Goal: Task Accomplishment & Management: Manage account settings

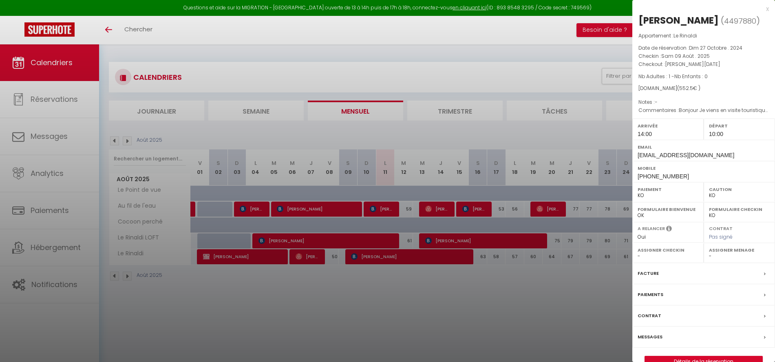
select select "KO"
select select "0"
click at [767, 9] on div "x" at bounding box center [700, 9] width 137 height 10
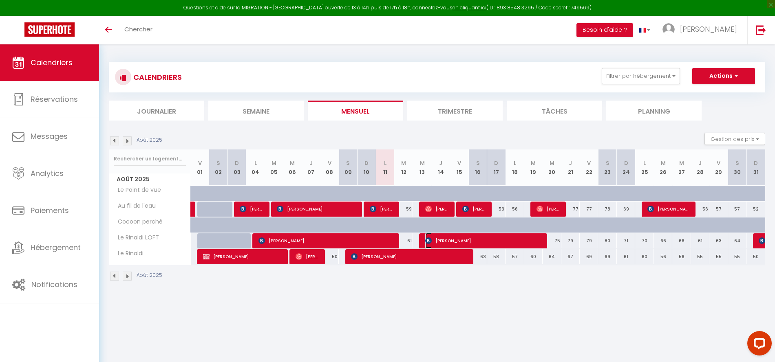
click at [456, 239] on span "[PERSON_NAME]" at bounding box center [483, 240] width 116 height 15
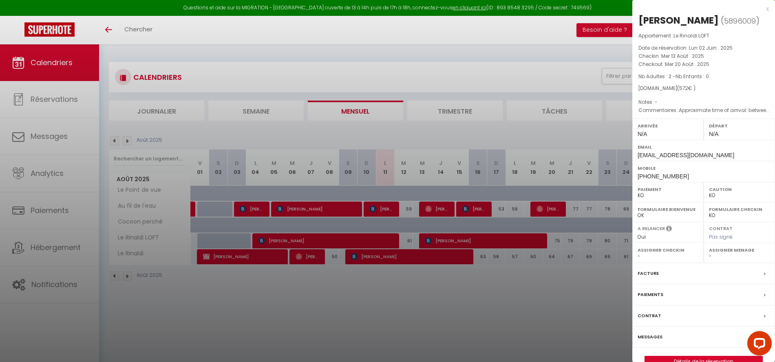
click at [727, 155] on span "[EMAIL_ADDRESS][DOMAIN_NAME]" at bounding box center [686, 155] width 97 height 7
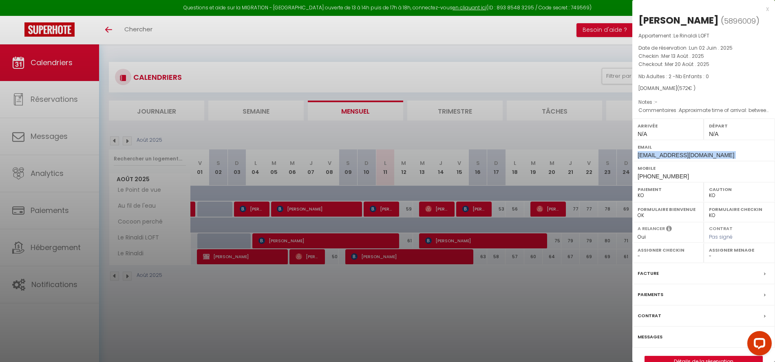
click at [727, 155] on span "[EMAIL_ADDRESS][DOMAIN_NAME]" at bounding box center [686, 155] width 97 height 7
click at [652, 338] on label "Messages" at bounding box center [650, 337] width 25 height 9
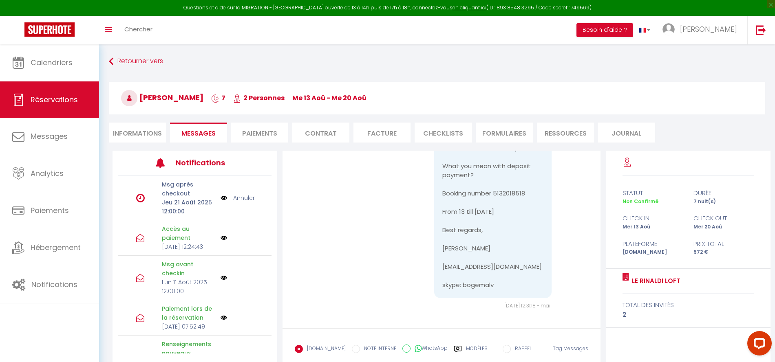
scroll to position [1823, 0]
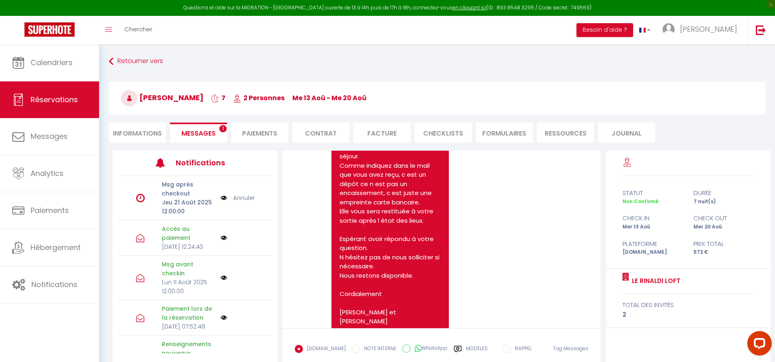
click at [197, 134] on span "Messages" at bounding box center [198, 133] width 34 height 9
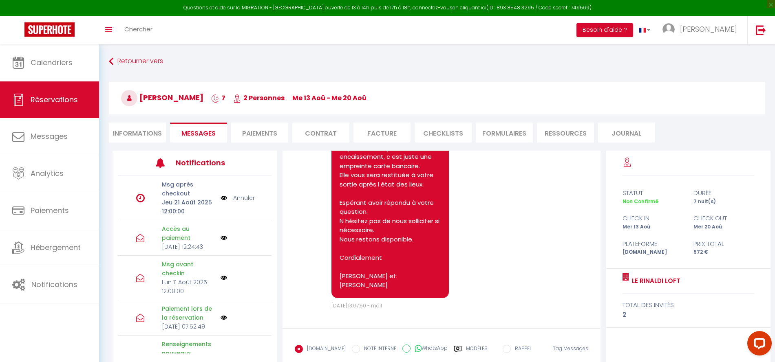
scroll to position [1992, 0]
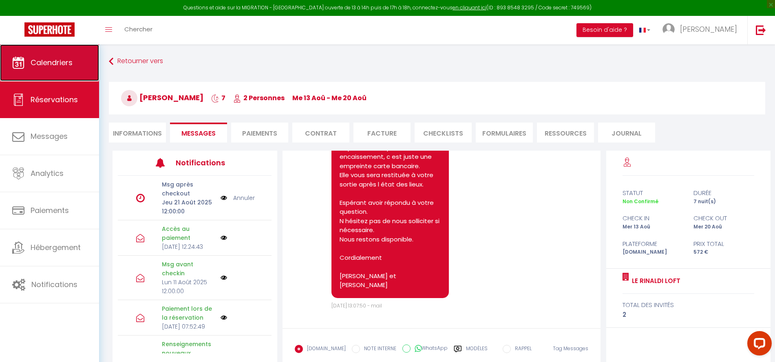
click at [48, 65] on span "Calendriers" at bounding box center [52, 62] width 42 height 10
